Goal: Find specific page/section: Find specific page/section

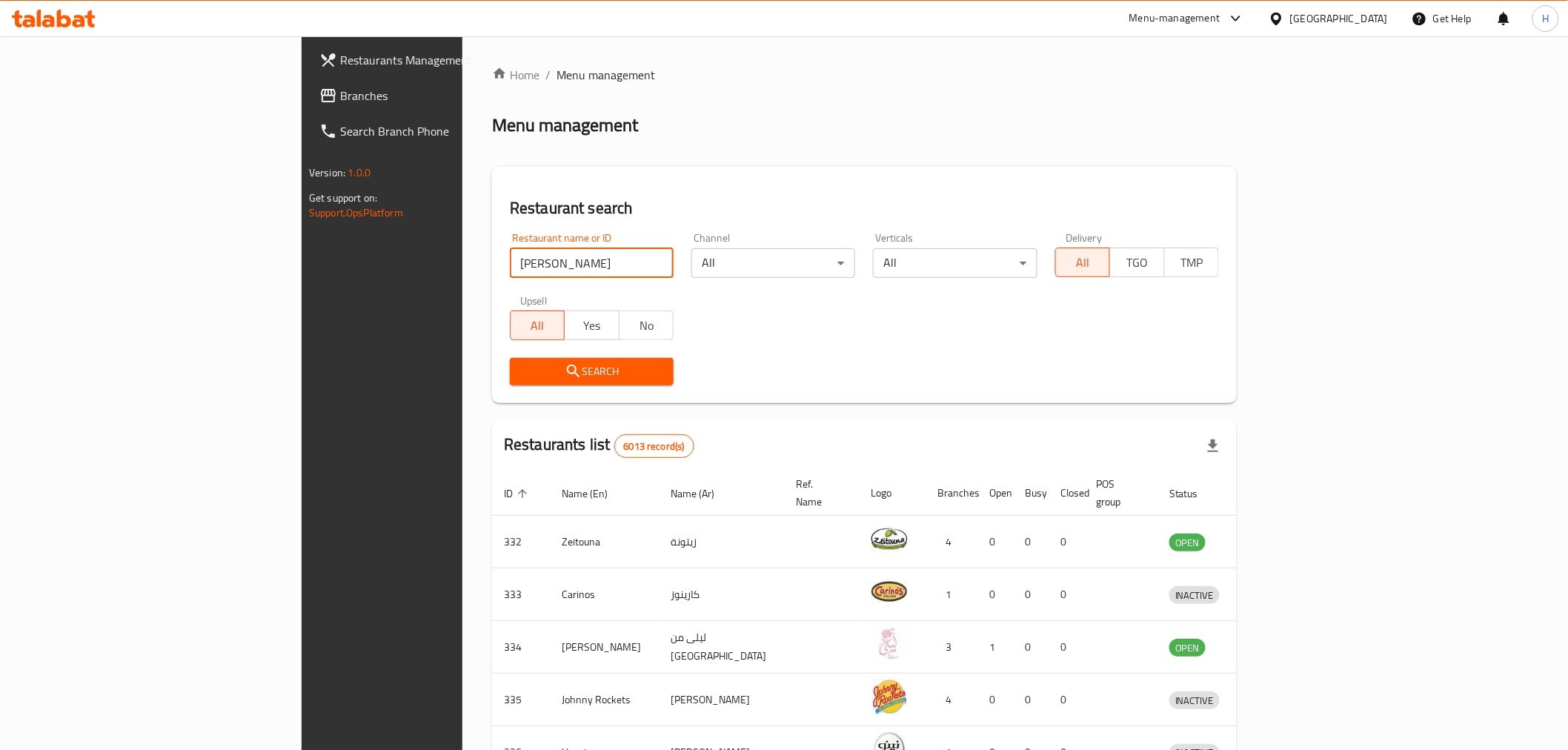
click button "Search" at bounding box center [591, 372] width 163 height 27
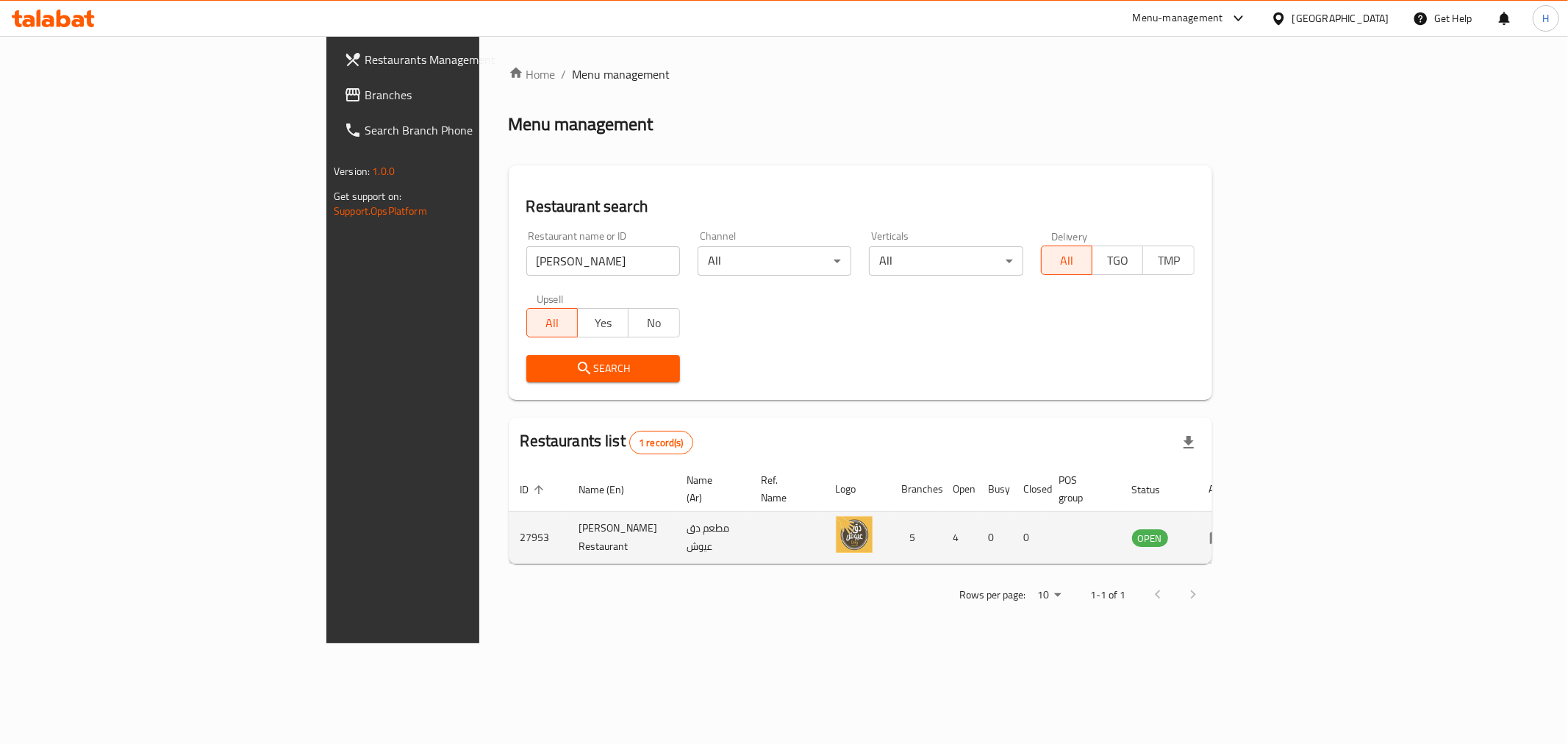
click at [873, 516] on img "enhanced table" at bounding box center [854, 534] width 37 height 37
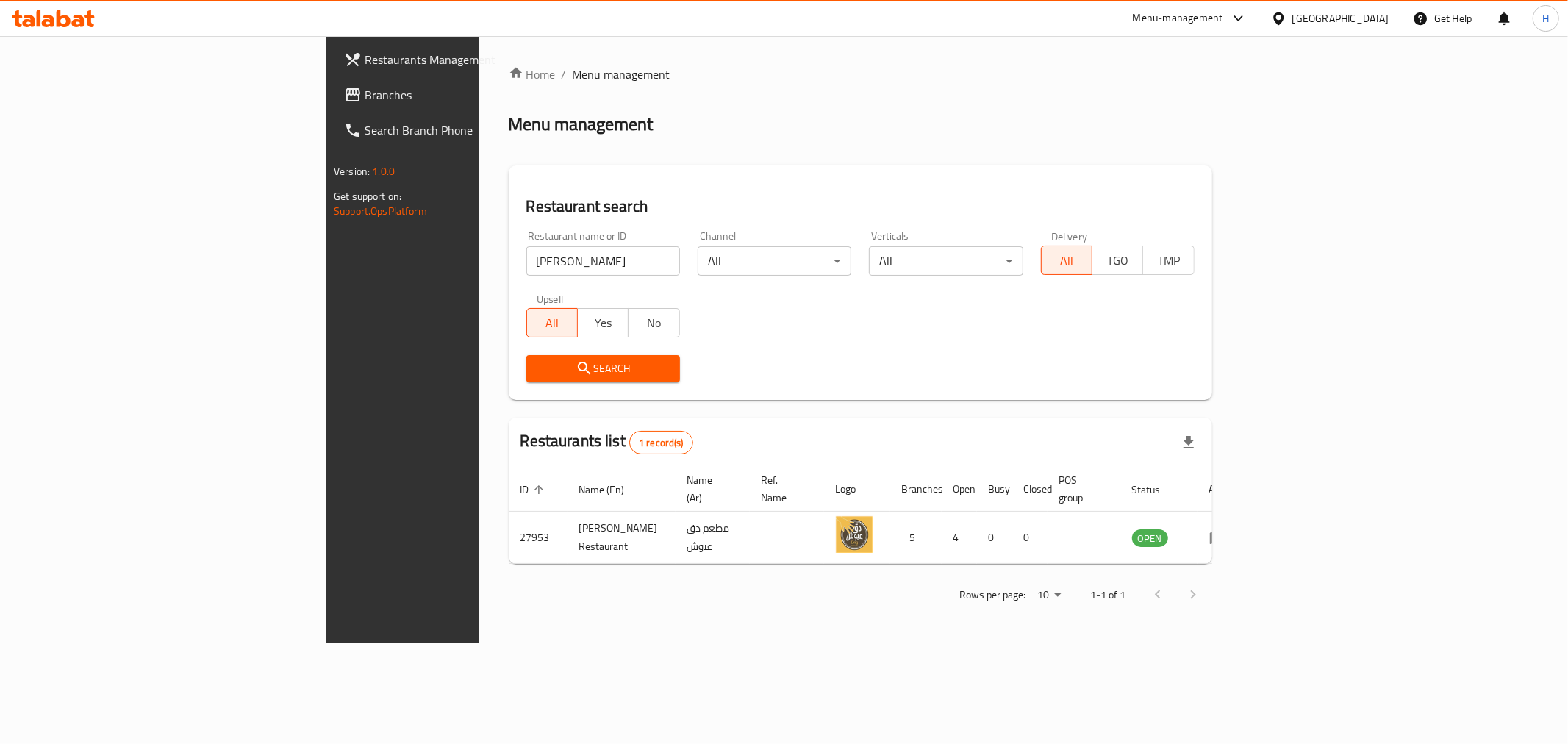
click at [527, 265] on input "[PERSON_NAME]" at bounding box center [603, 260] width 154 height 29
type input "al kaab"
click button "Search" at bounding box center [603, 369] width 154 height 27
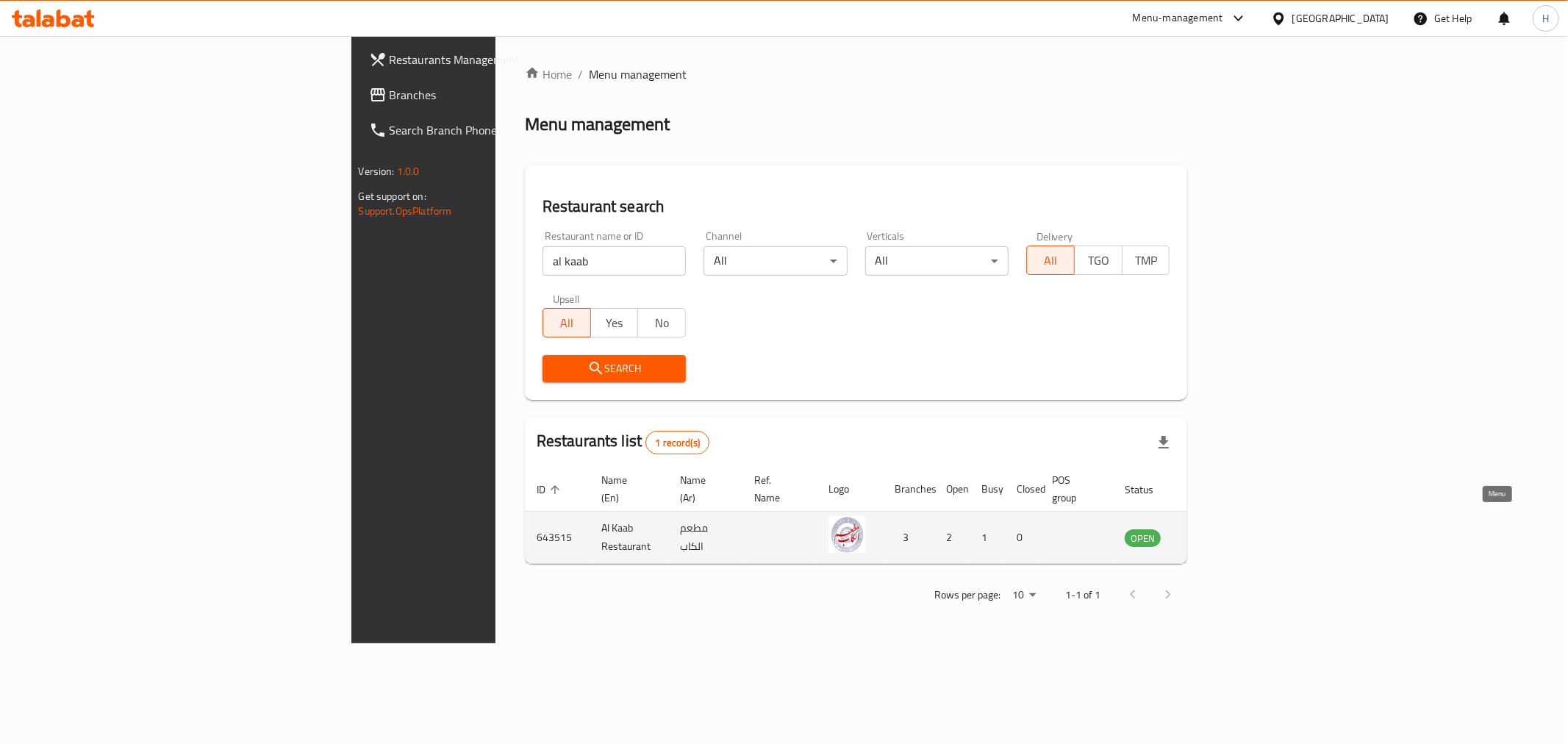
click at [1219, 528] on icon "enhanced table" at bounding box center [1210, 537] width 18 height 18
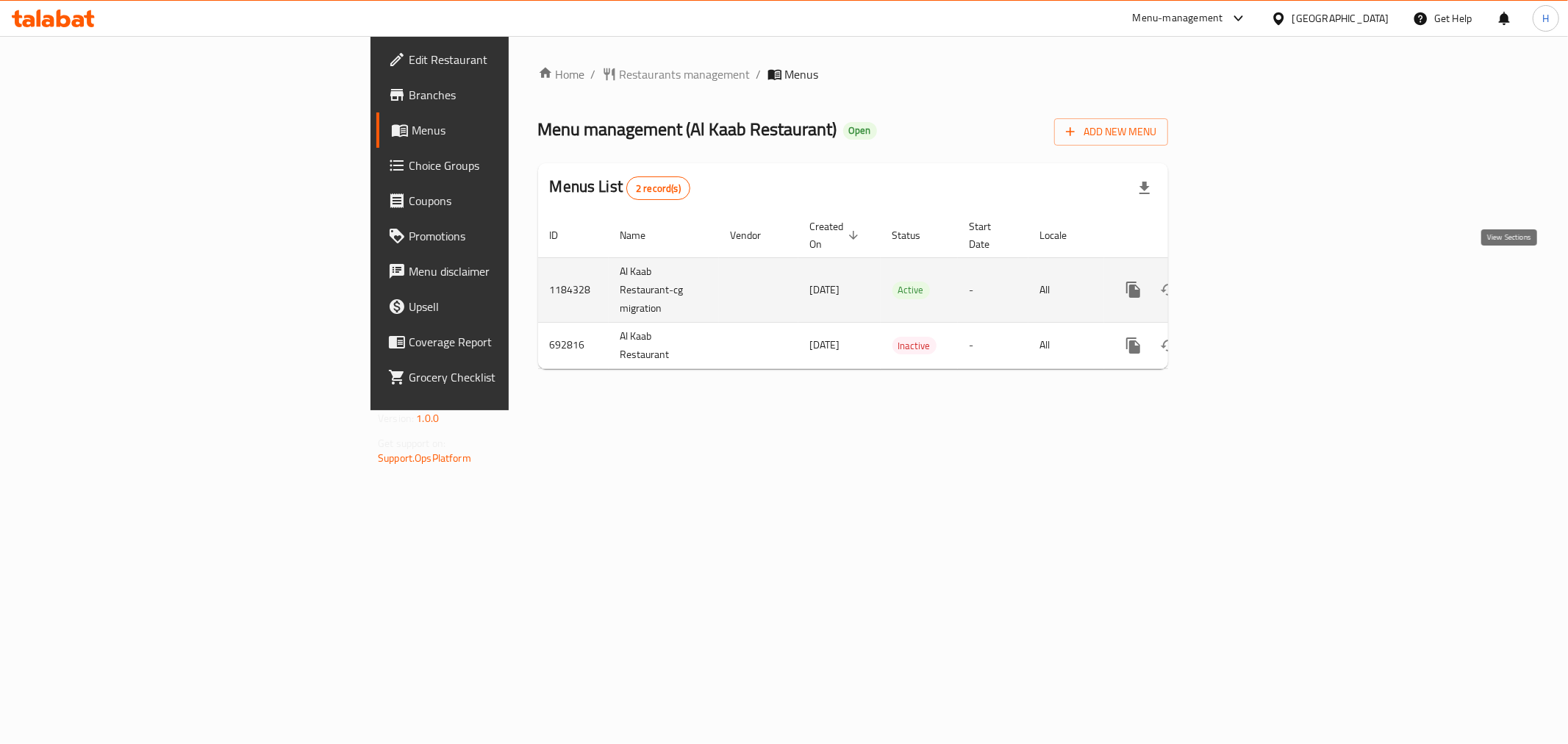
click at [1248, 280] on icon "enhanced table" at bounding box center [1239, 289] width 18 height 18
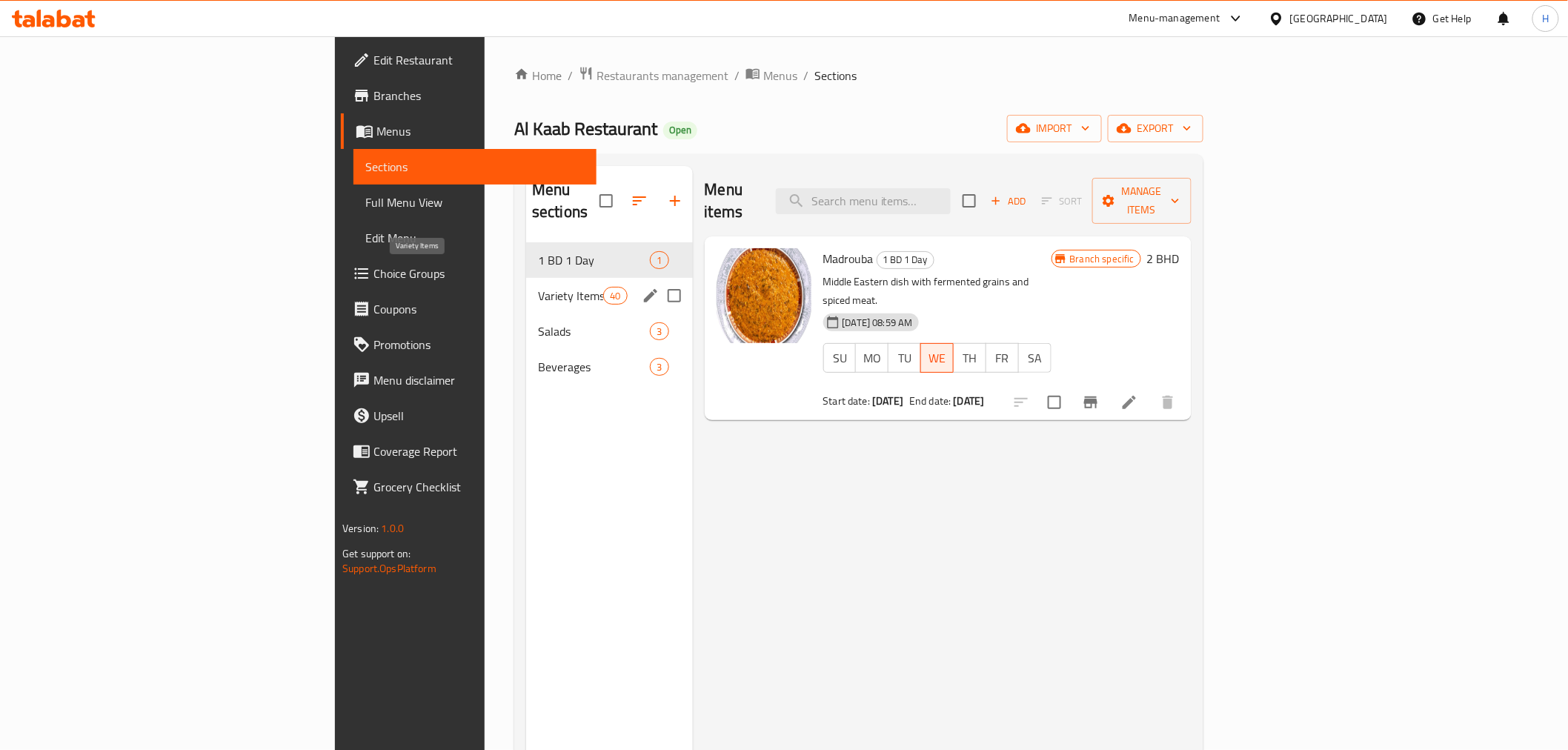
click at [538, 287] on span "Variety Items" at bounding box center [570, 295] width 65 height 18
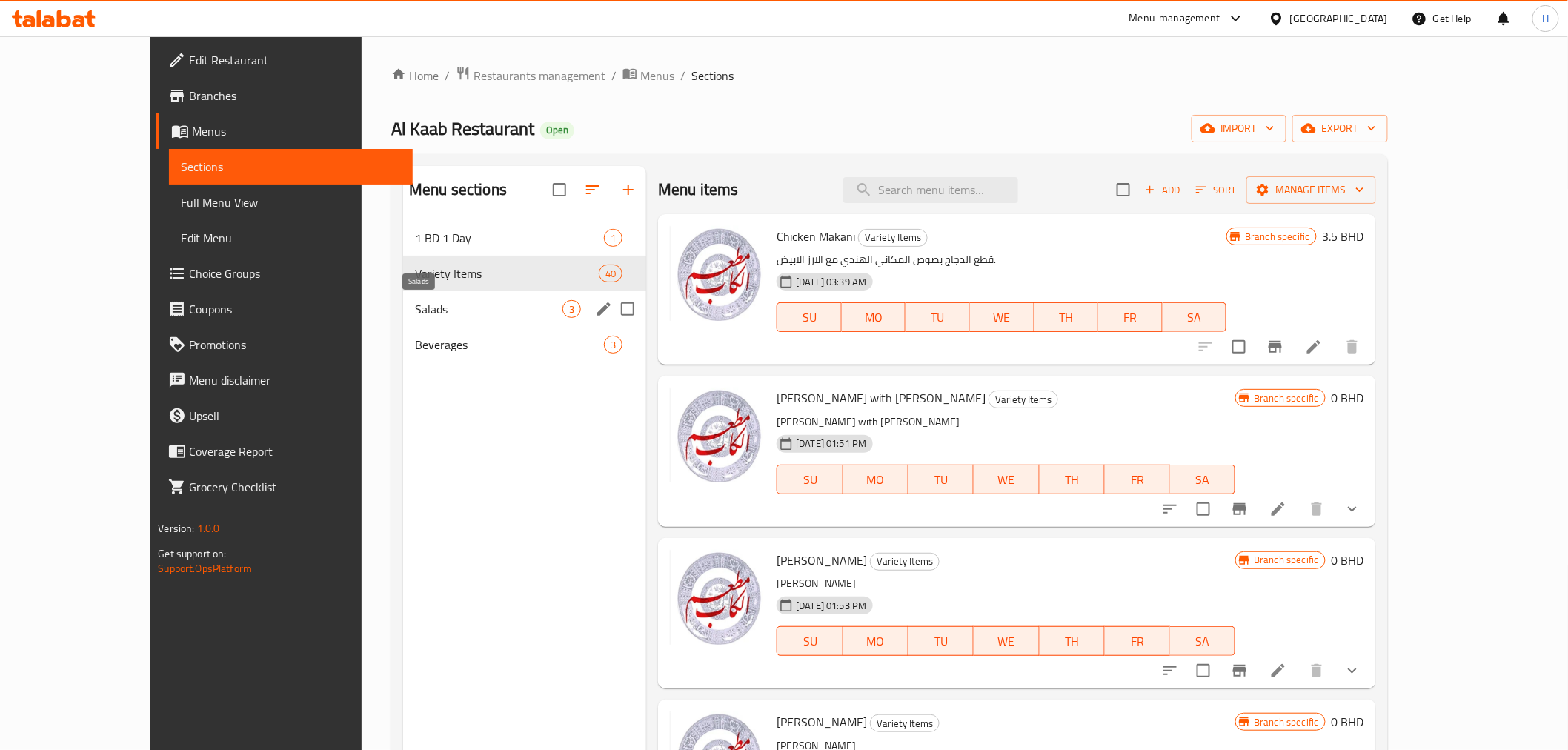
click at [415, 312] on span "Salads" at bounding box center [489, 308] width 147 height 18
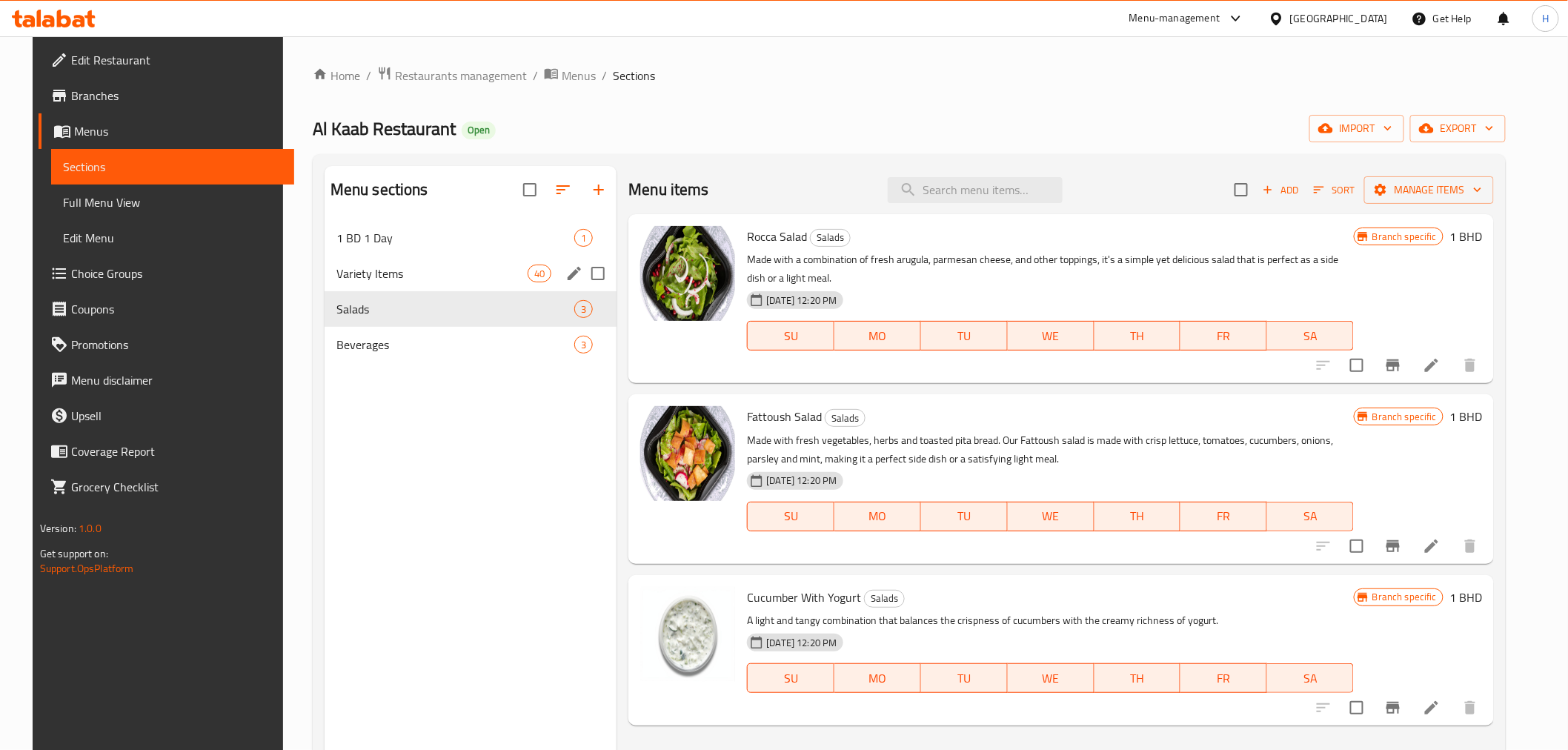
click at [336, 267] on span "Variety Items" at bounding box center [432, 273] width 191 height 18
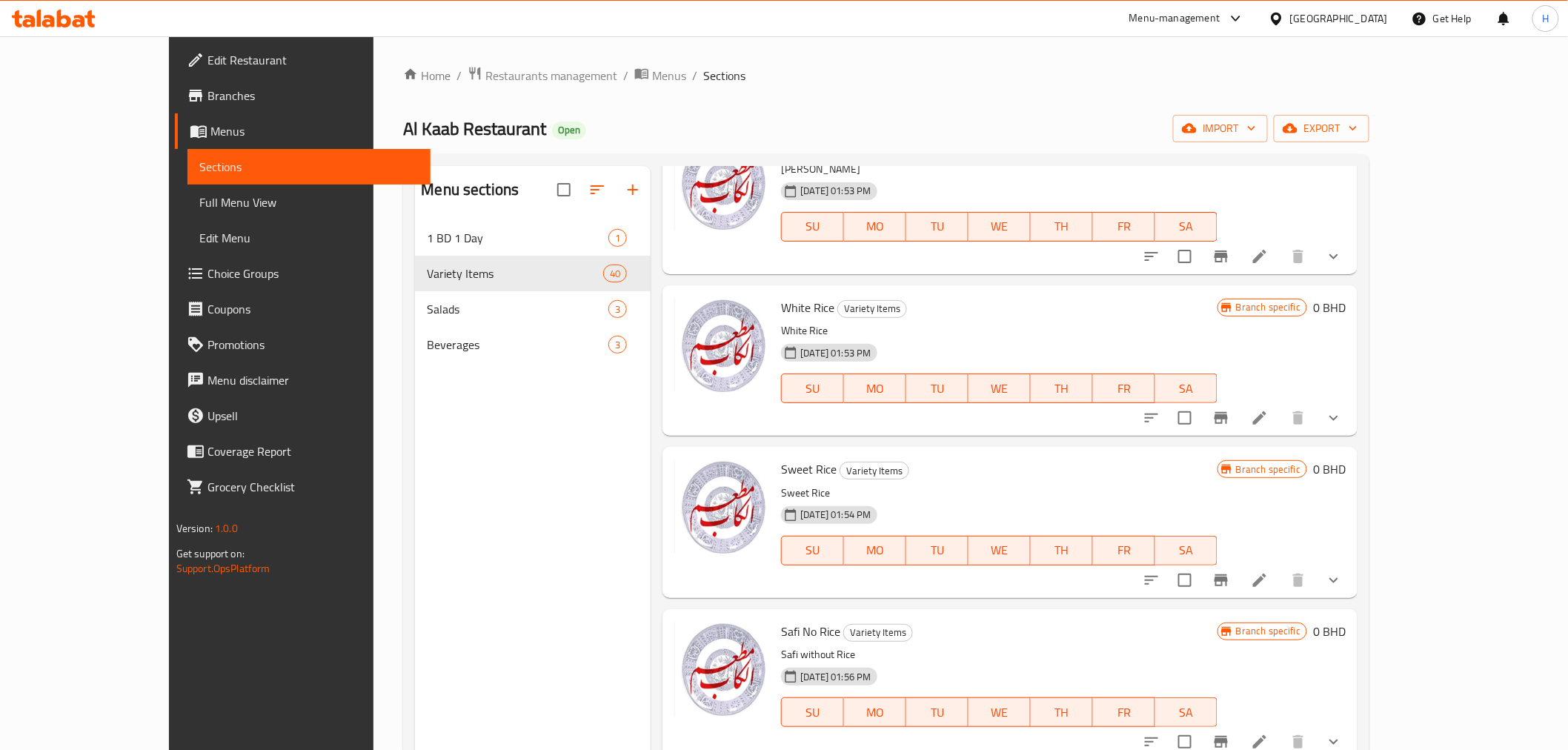
scroll to position [576, 0]
click at [680, 359] on img at bounding box center [721, 345] width 95 height 95
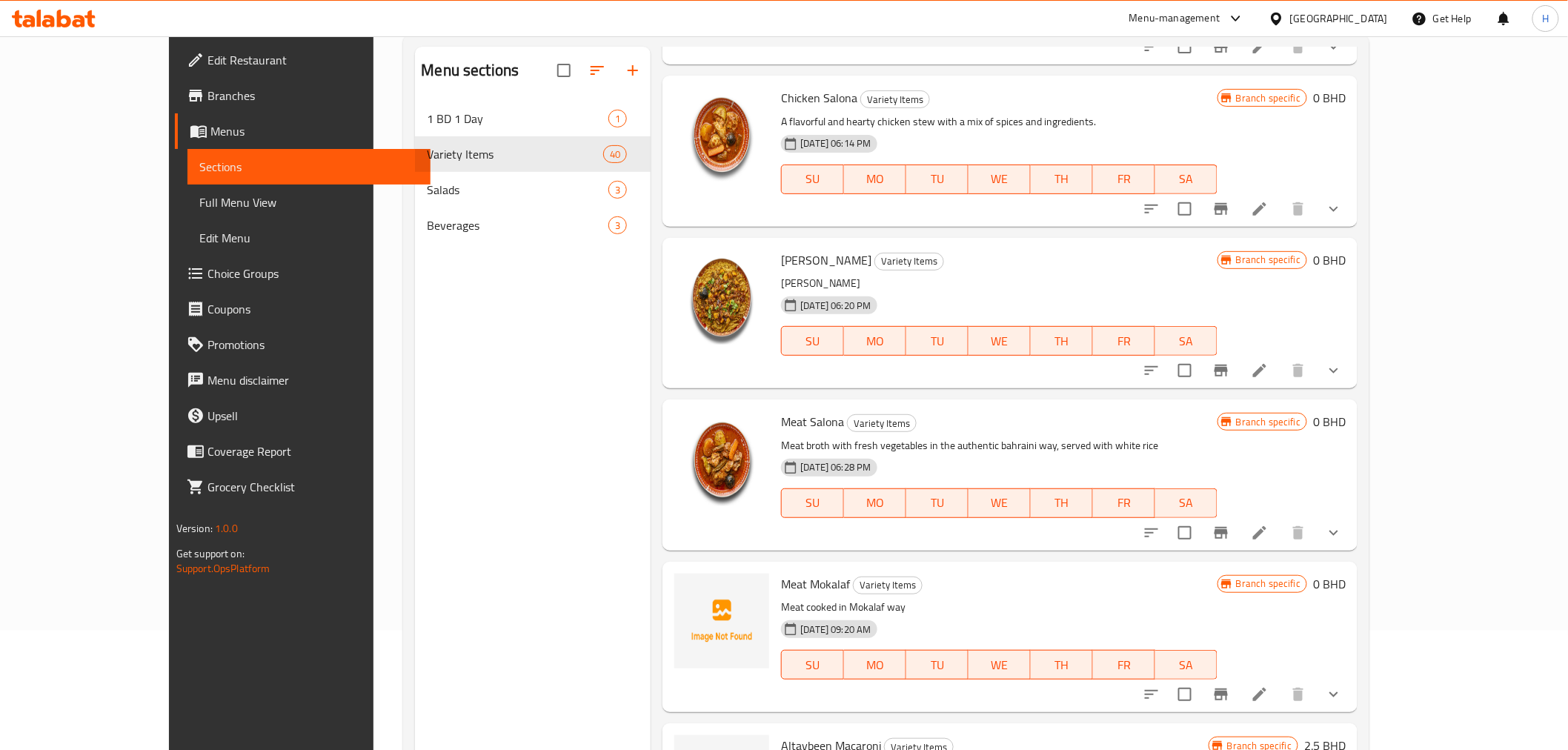
scroll to position [207, 0]
